Goal: Task Accomplishment & Management: Complete application form

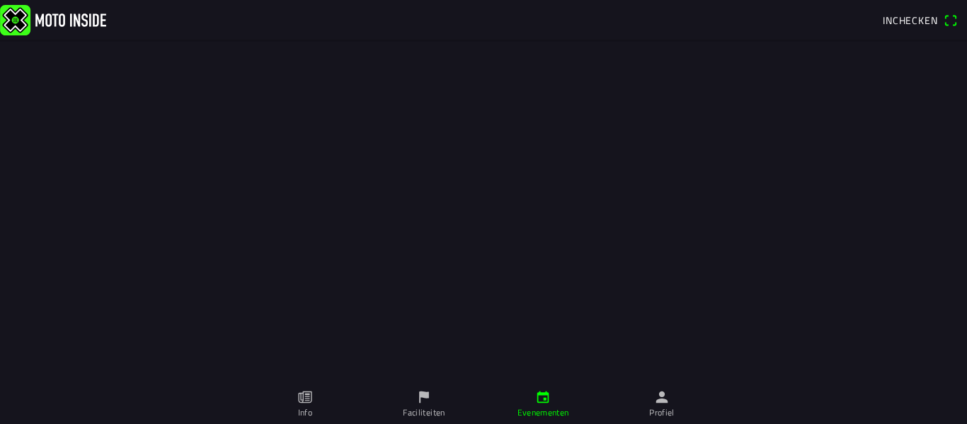
click at [907, 18] on span "Inchecken" at bounding box center [910, 20] width 55 height 15
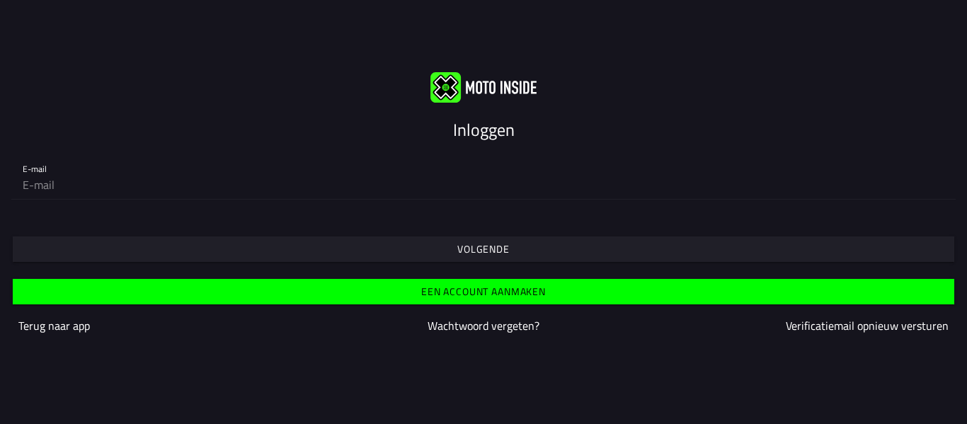
click at [0, 0] on slot "Inloggen" at bounding box center [0, 0] width 0 height 0
click at [0, 0] on slot "Een account aanmaken" at bounding box center [0, 0] width 0 height 0
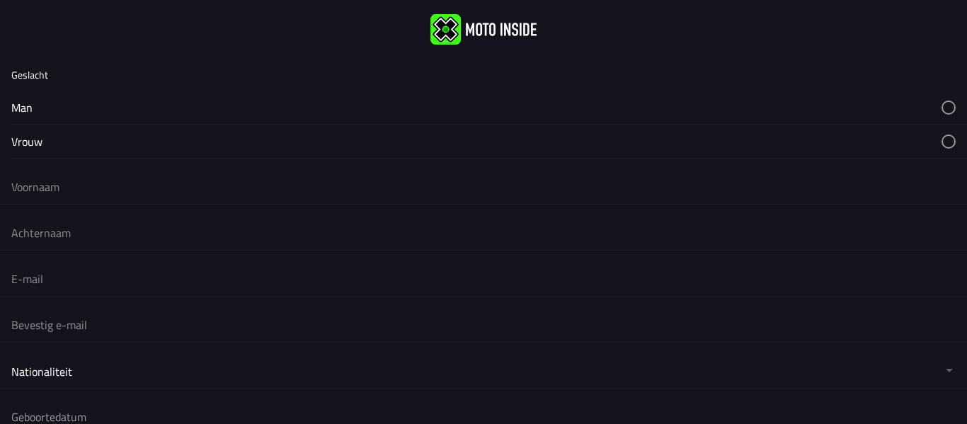
click at [154, 152] on button "button" at bounding box center [489, 141] width 956 height 33
click at [42, 186] on input "text" at bounding box center [483, 186] width 945 height 31
type input "irma"
type input "Stel"
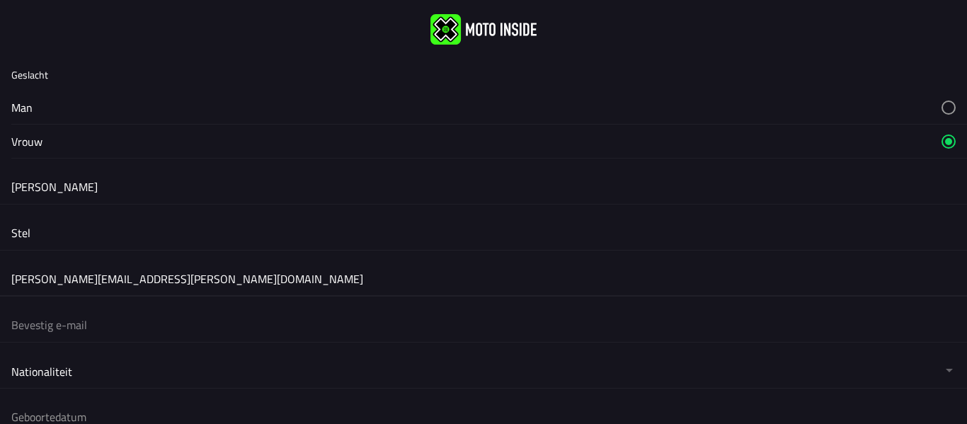
type input "irma.deboer@hotmail.com"
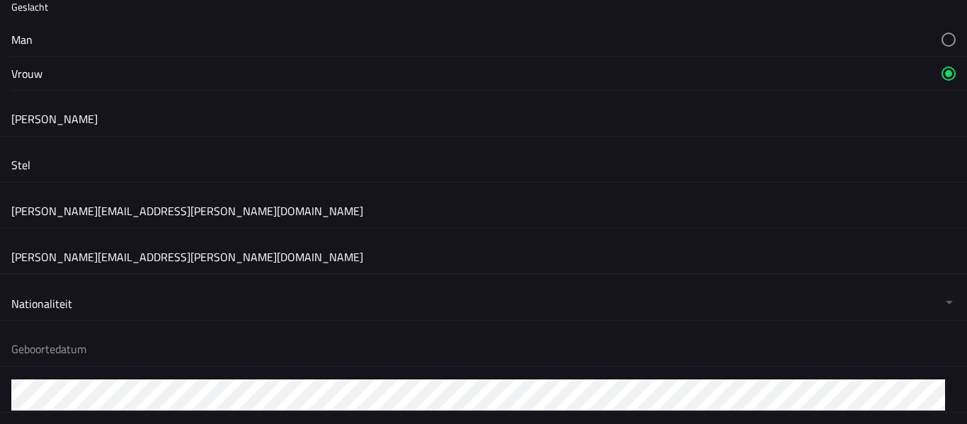
scroll to position [142, 0]
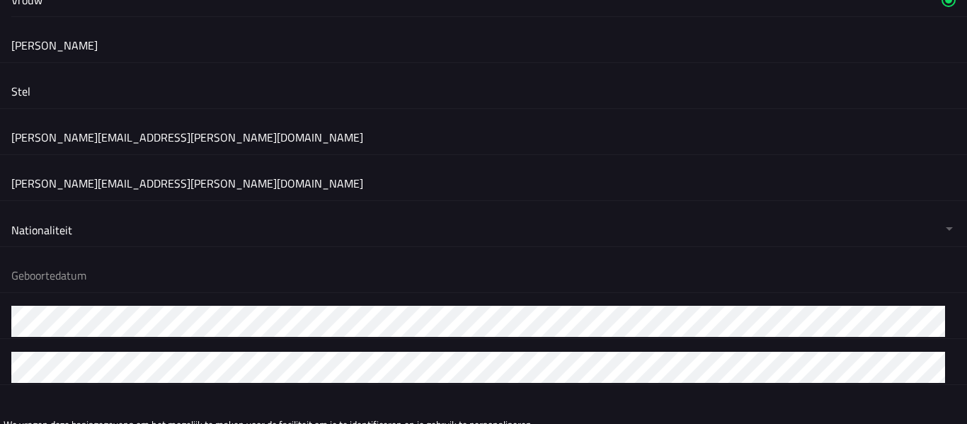
click at [73, 280] on button "button" at bounding box center [489, 276] width 956 height 34
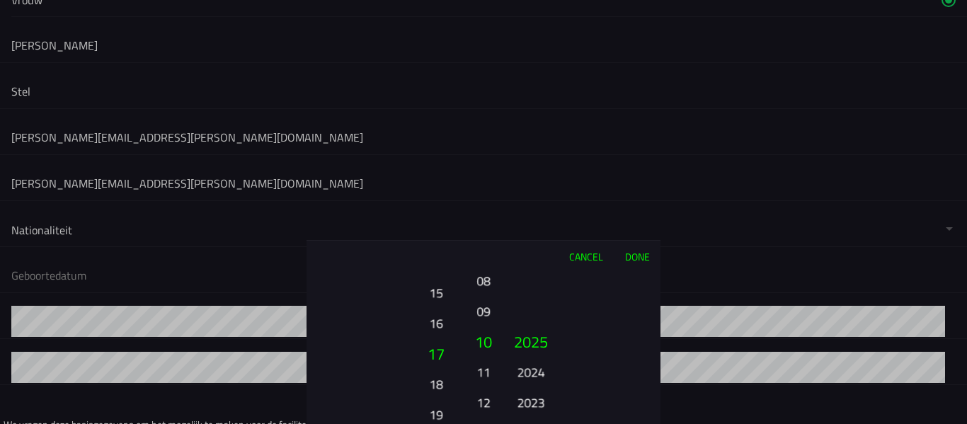
drag, startPoint x: 435, startPoint y: 370, endPoint x: 433, endPoint y: 279, distance: 91.4
click at [441, 258] on div "Cancel Done 01 02 03 04 05 06 07 08 09 10 11 12 13 14 15 16 17 18 19 20 21 22 2…" at bounding box center [484, 332] width 354 height 184
click at [434, 399] on button "20" at bounding box center [435, 402] width 39 height 25
click at [480, 400] on button "12" at bounding box center [484, 402] width 20 height 25
drag, startPoint x: 544, startPoint y: 358, endPoint x: 548, endPoint y: 186, distance: 172.2
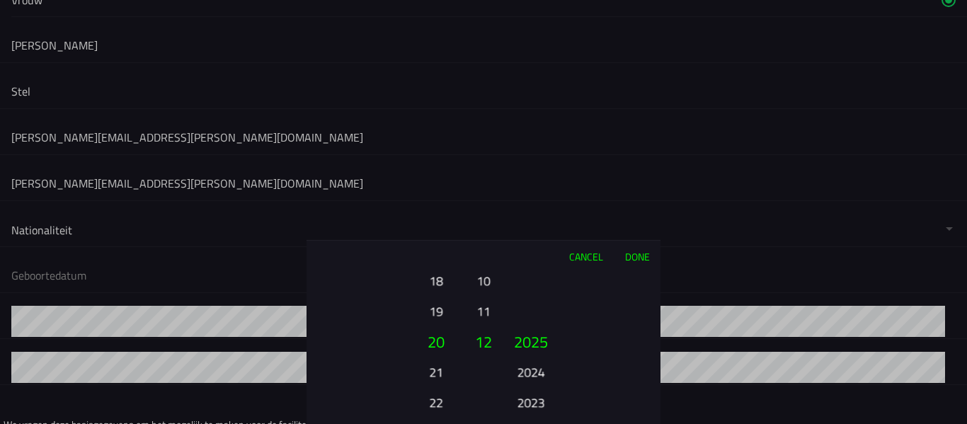
click at [548, 193] on ion-picker "Cancel Done 01 02 03 04 05 06 07 08 09 10 11 12 13 14 15 16 17 18 19 20 21 22 2…" at bounding box center [483, 212] width 967 height 424
drag, startPoint x: 533, startPoint y: 372, endPoint x: 555, endPoint y: 208, distance: 165.2
click at [547, 248] on div "Cancel Done 01 02 03 04 05 06 07 08 09 10 11 12 13 14 15 16 17 18 19 20 21 22 2…" at bounding box center [484, 332] width 354 height 184
drag, startPoint x: 530, startPoint y: 331, endPoint x: 536, endPoint y: 236, distance: 95.8
click at [531, 305] on button "1992" at bounding box center [530, 317] width 39 height 25
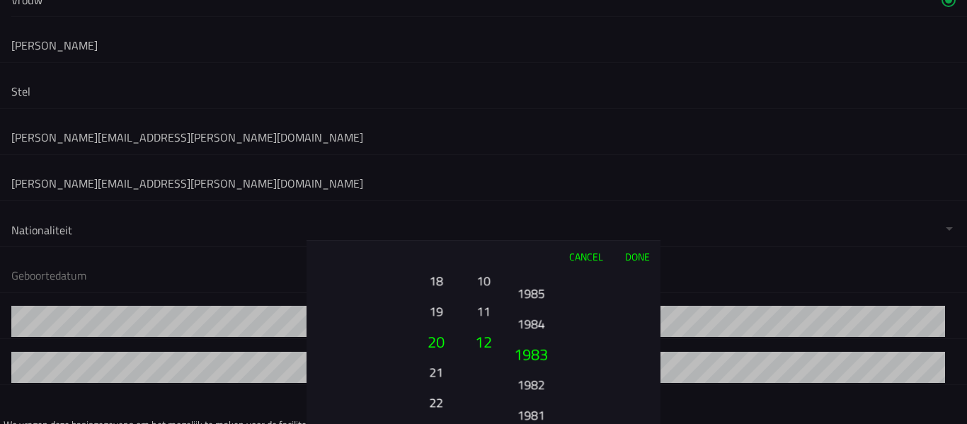
drag, startPoint x: 533, startPoint y: 378, endPoint x: 544, endPoint y: 291, distance: 87.8
click at [544, 295] on button "1985" at bounding box center [530, 293] width 39 height 25
drag, startPoint x: 538, startPoint y: 316, endPoint x: 541, endPoint y: 288, distance: 27.8
click at [541, 292] on button "1982" at bounding box center [530, 290] width 39 height 25
drag, startPoint x: 535, startPoint y: 334, endPoint x: 535, endPoint y: 301, distance: 32.6
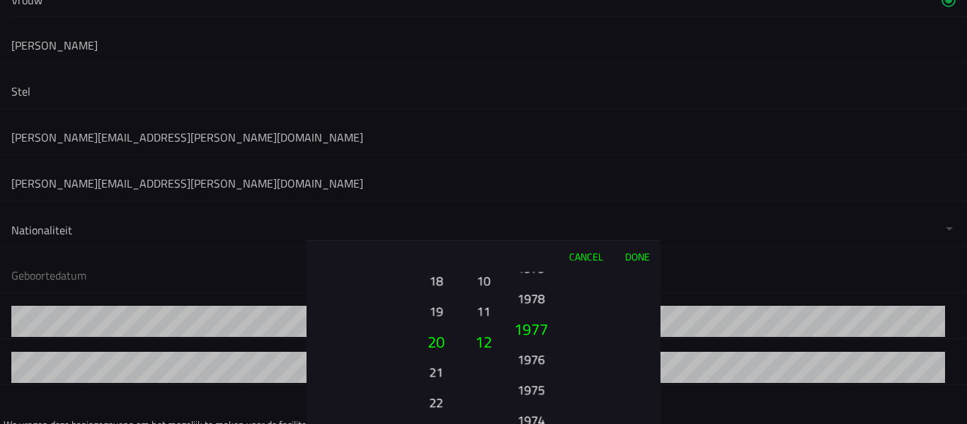
click at [535, 316] on button "1977" at bounding box center [531, 329] width 48 height 30
drag, startPoint x: 534, startPoint y: 394, endPoint x: 544, endPoint y: 263, distance: 130.7
click at [544, 266] on div "Cancel Done 01 02 03 04 05 06 07 08 09 10 11 12 13 14 15 16 17 18 19 20 21 22 2…" at bounding box center [484, 332] width 354 height 184
click at [527, 404] on button "1967" at bounding box center [530, 402] width 39 height 25
click at [537, 368] on button "1967" at bounding box center [530, 372] width 39 height 25
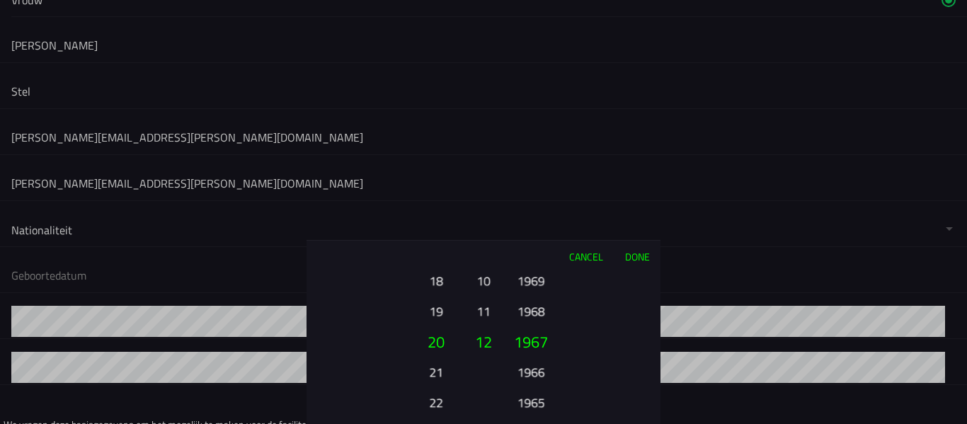
click at [631, 260] on button "Done" at bounding box center [637, 256] width 47 height 31
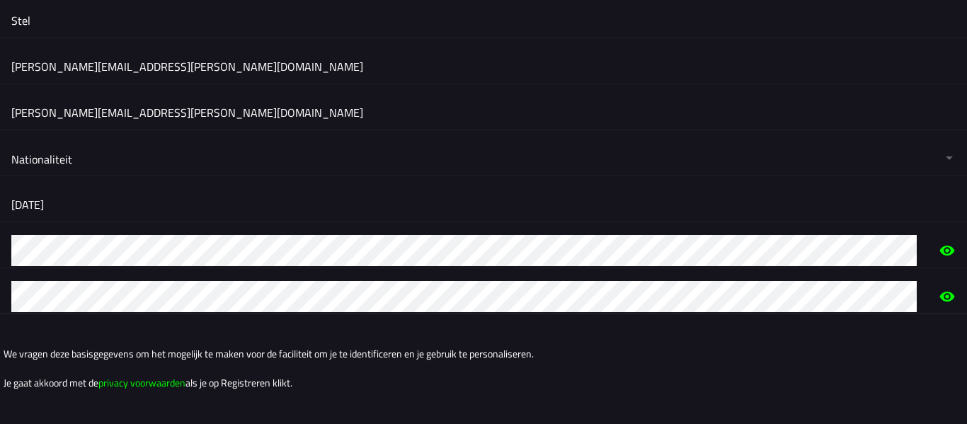
scroll to position [284, 0]
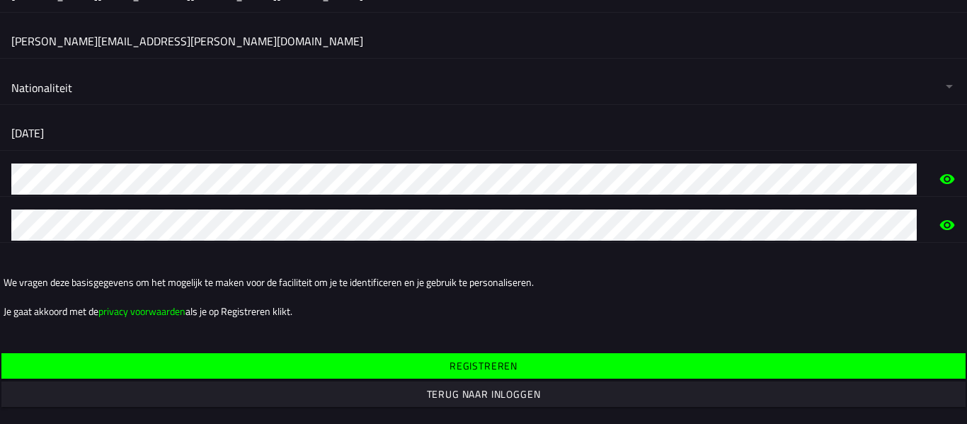
click at [427, 359] on span "Registreren" at bounding box center [483, 365] width 943 height 25
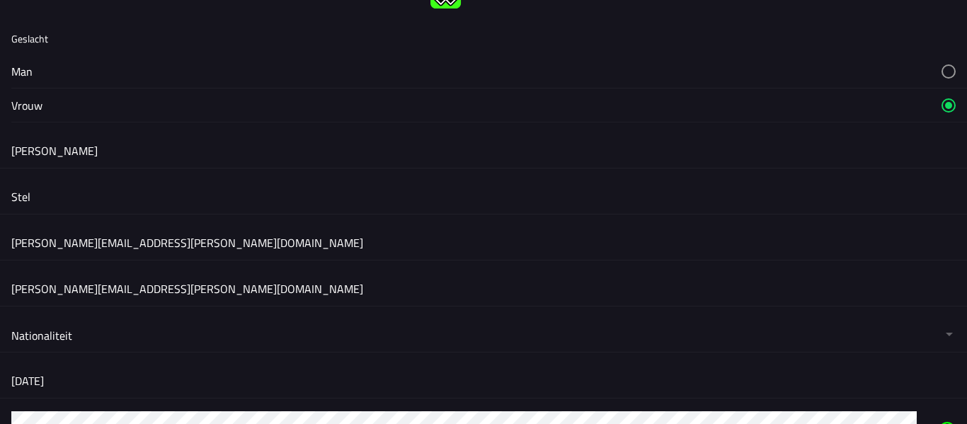
scroll to position [0, 0]
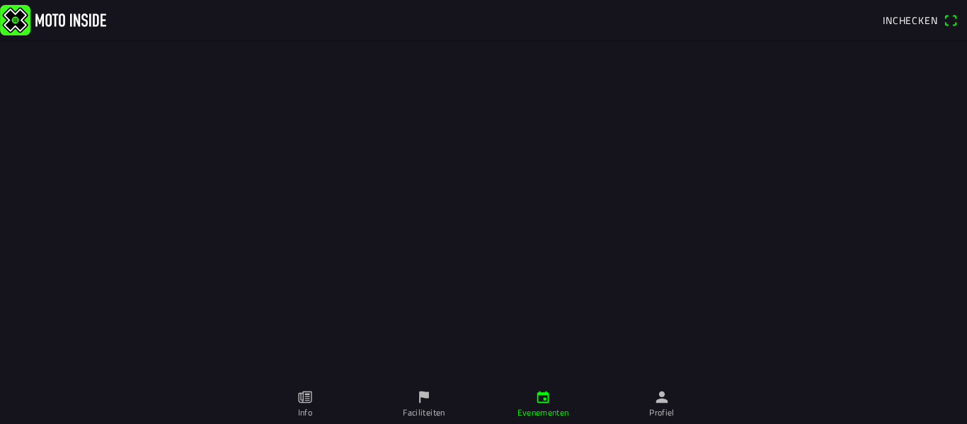
click at [306, 397] on icon "paper" at bounding box center [307, 398] width 5 height 8
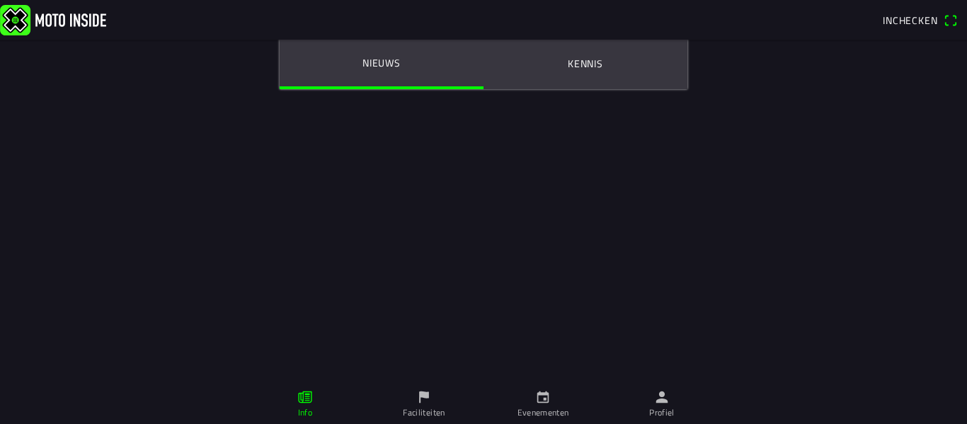
click at [542, 405] on link "Evenementen" at bounding box center [543, 405] width 119 height 40
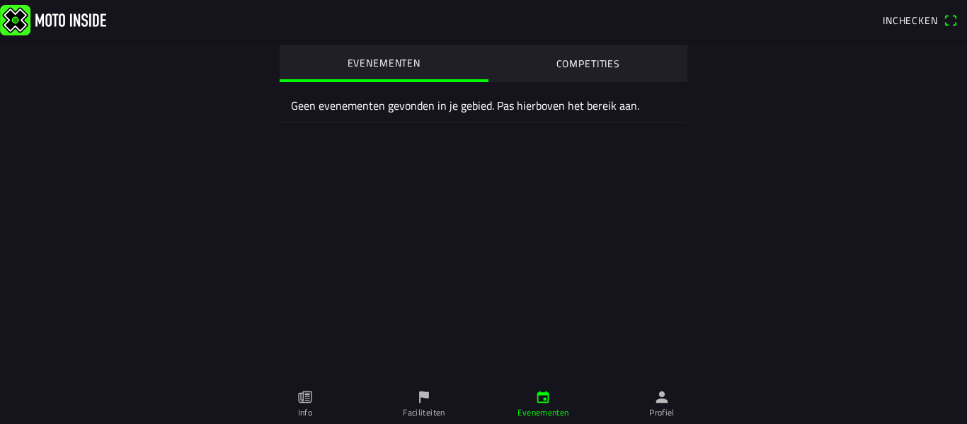
click at [42, 23] on img at bounding box center [53, 19] width 106 height 30
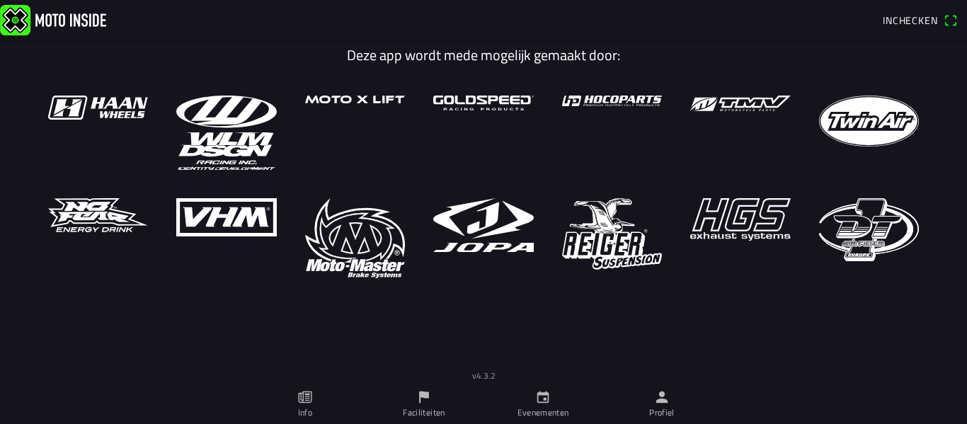
click at [547, 399] on icon "calendar" at bounding box center [543, 398] width 16 height 16
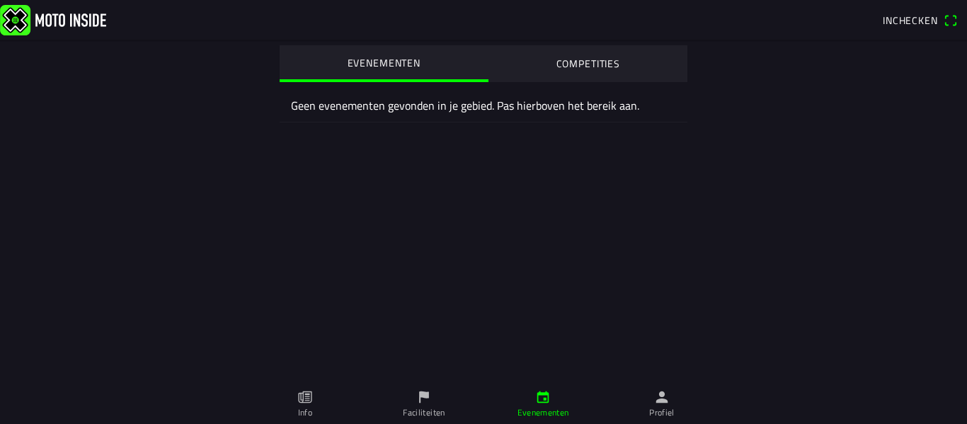
click at [382, 113] on ion-label "Geen evenementen gevonden in je gebied. Pas hierboven het bereik aan." at bounding box center [483, 105] width 385 height 17
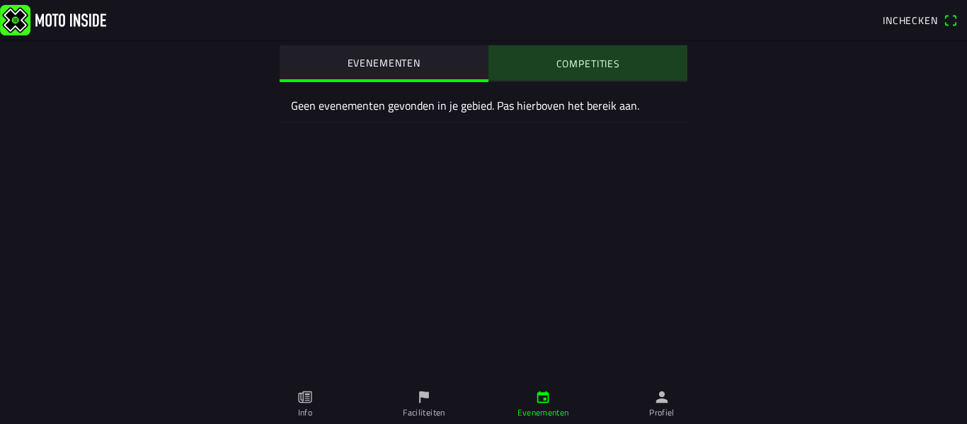
click at [567, 55] on button "COMPETITIES" at bounding box center [589, 62] width 200 height 35
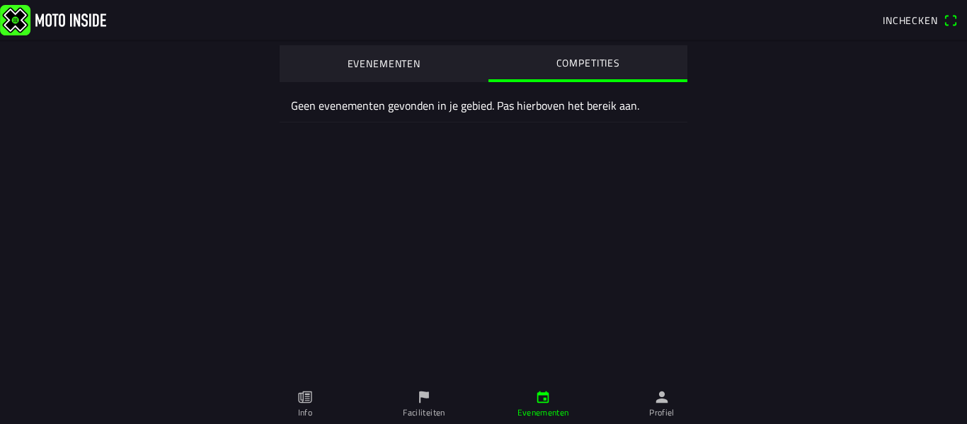
click at [917, 16] on span "Inchecken" at bounding box center [910, 20] width 55 height 15
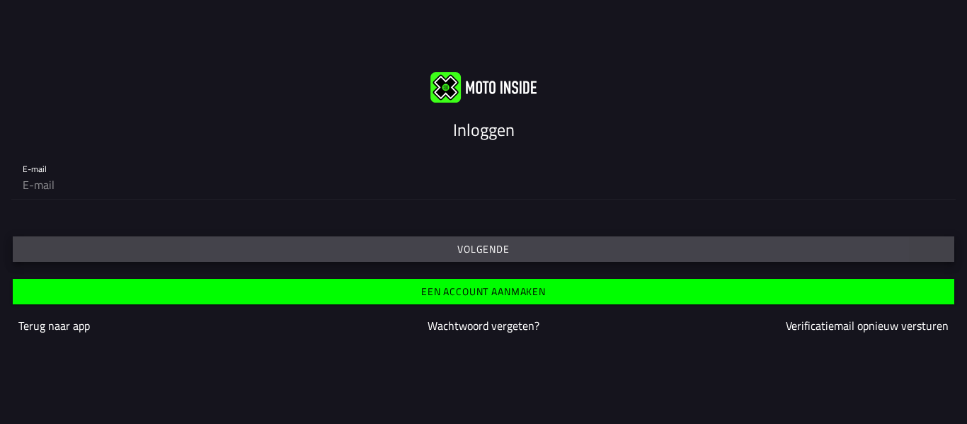
click at [454, 251] on span "Volgende" at bounding box center [483, 249] width 920 height 25
